Goal: Information Seeking & Learning: Understand process/instructions

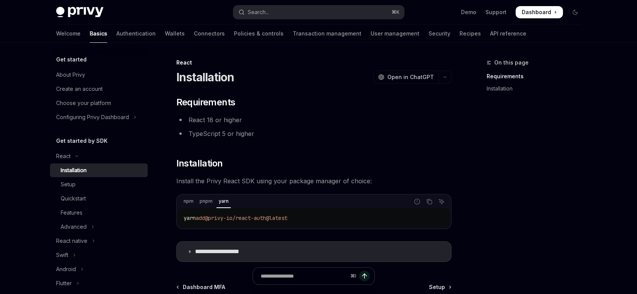
click at [267, 11] on div "Search..." at bounding box center [258, 12] width 21 height 9
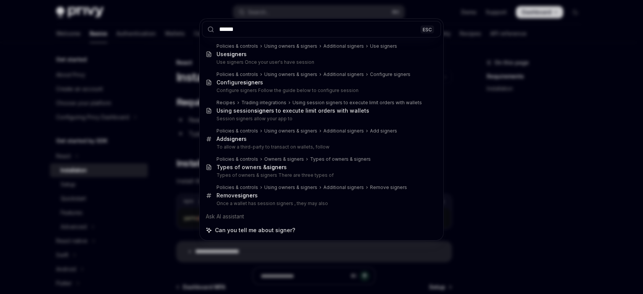
type input "******"
click at [162, 116] on div "****** ESC Policies & controls Using owners & signers Additional signers Use si…" at bounding box center [321, 147] width 643 height 294
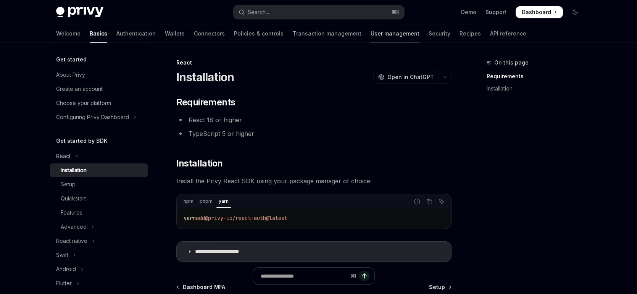
click at [371, 39] on link "User management" at bounding box center [395, 33] width 49 height 18
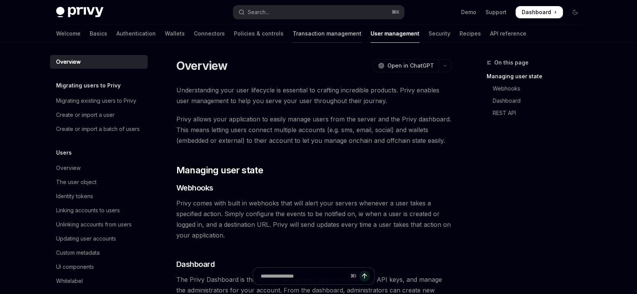
click at [293, 37] on link "Transaction management" at bounding box center [327, 33] width 69 height 18
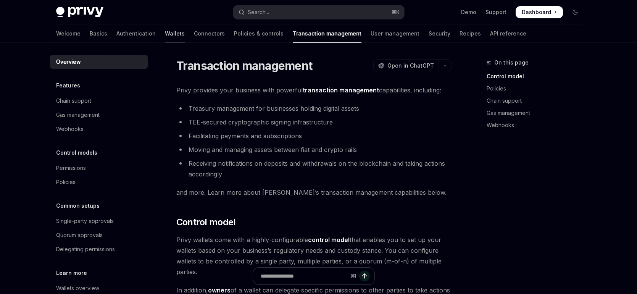
click at [165, 31] on link "Wallets" at bounding box center [175, 33] width 20 height 18
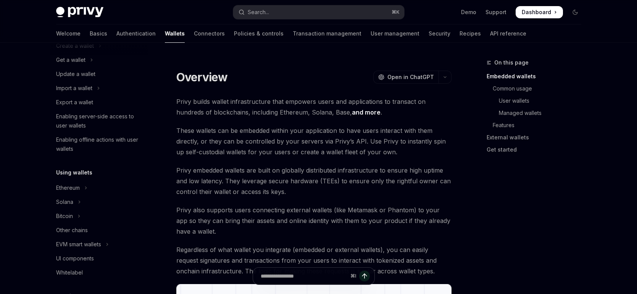
scroll to position [81, 0]
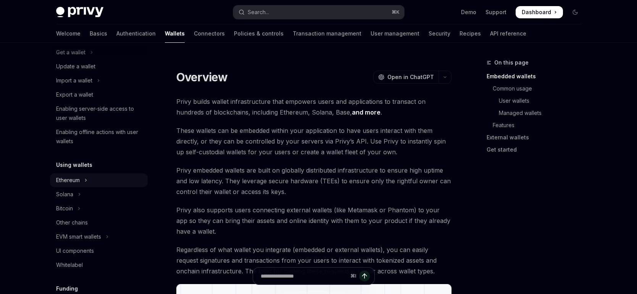
click at [118, 177] on button "Ethereum" at bounding box center [99, 180] width 98 height 14
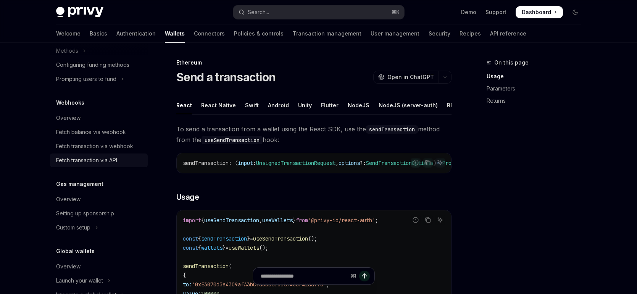
scroll to position [489, 0]
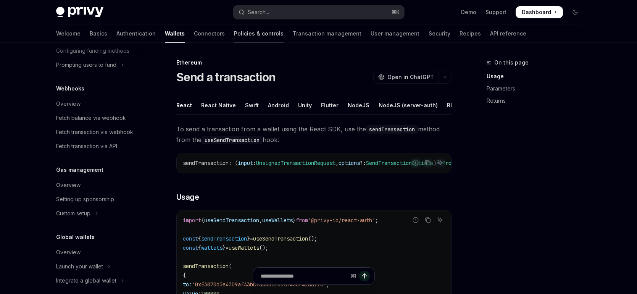
click at [234, 36] on link "Policies & controls" at bounding box center [259, 33] width 50 height 18
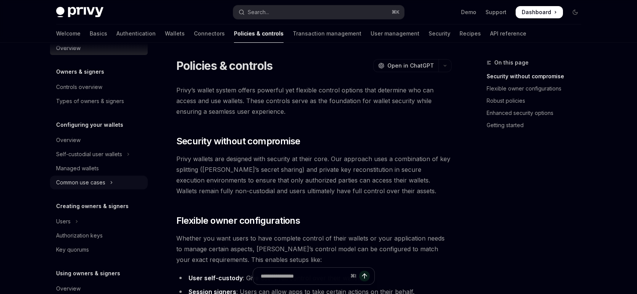
scroll to position [15, 0]
click at [88, 163] on div "Managed wallets" at bounding box center [77, 167] width 43 height 9
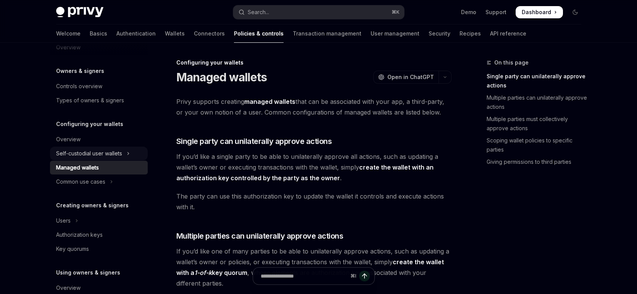
click at [101, 155] on div "Self-custodial user wallets" at bounding box center [89, 153] width 66 height 9
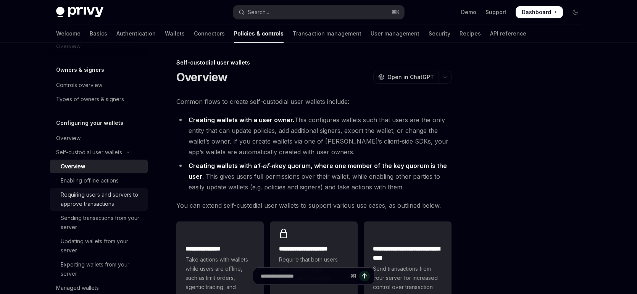
scroll to position [27, 0]
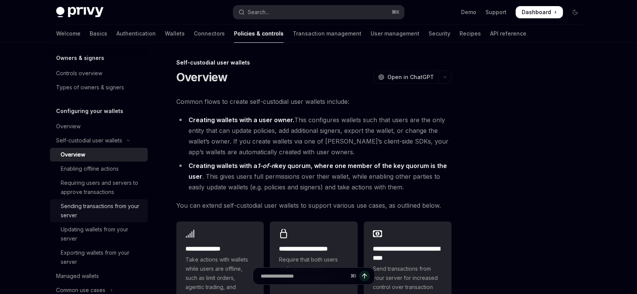
click at [112, 207] on div "Sending transactions from your server" at bounding box center [102, 211] width 82 height 18
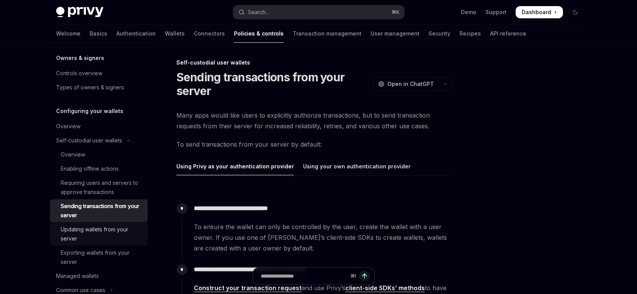
click at [121, 233] on div "Updating wallets from your server" at bounding box center [102, 234] width 82 height 18
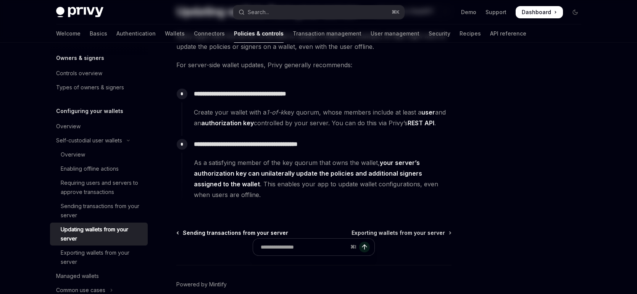
scroll to position [103, 0]
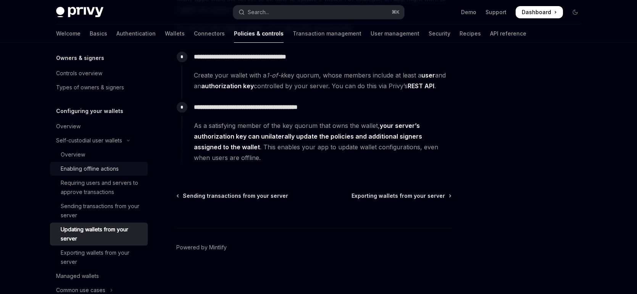
click at [119, 172] on div "Enabling offline actions" at bounding box center [102, 168] width 82 height 9
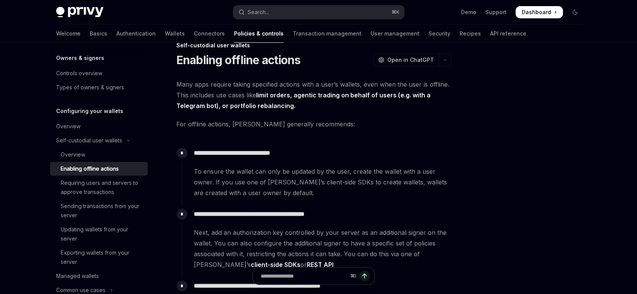
scroll to position [61, 0]
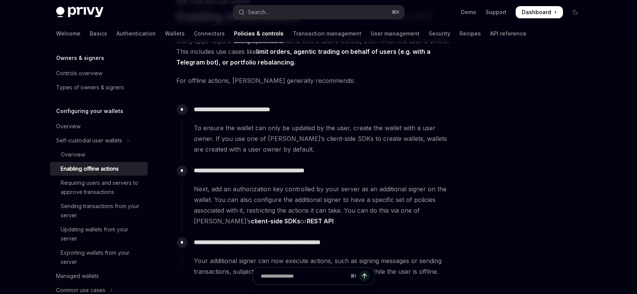
click at [263, 225] on span "Next, add an authorization key controlled by your server as an additional signe…" at bounding box center [322, 205] width 257 height 43
click at [307, 222] on link "REST API" at bounding box center [320, 221] width 27 height 8
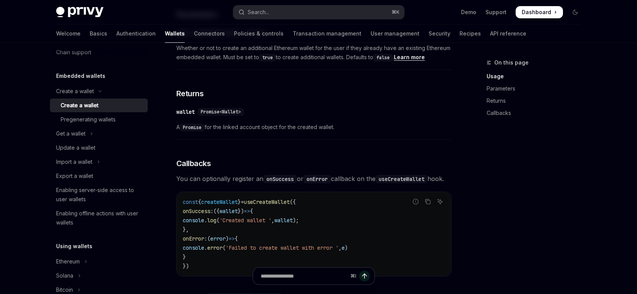
scroll to position [528, 0]
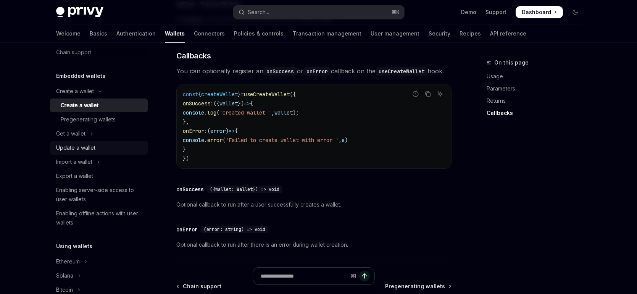
click at [110, 147] on div "Update a wallet" at bounding box center [99, 147] width 87 height 9
type textarea "*"
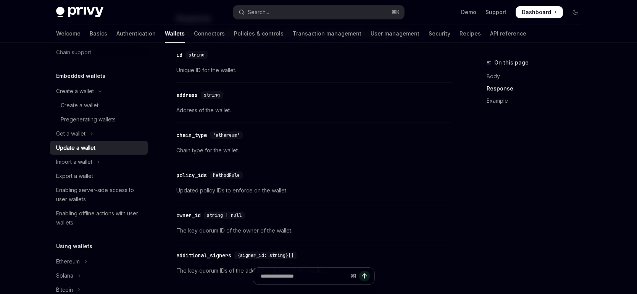
scroll to position [564, 0]
